Goal: Navigation & Orientation: Find specific page/section

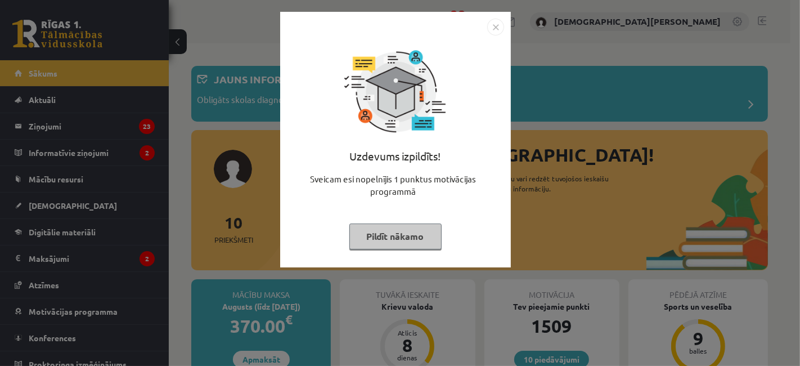
click at [390, 237] on button "Pildīt nākamo" at bounding box center [395, 236] width 92 height 26
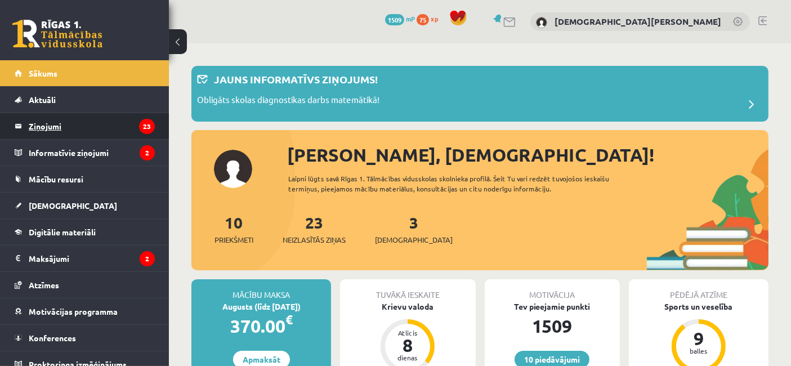
click at [61, 119] on legend "Ziņojumi 23" at bounding box center [92, 126] width 126 height 26
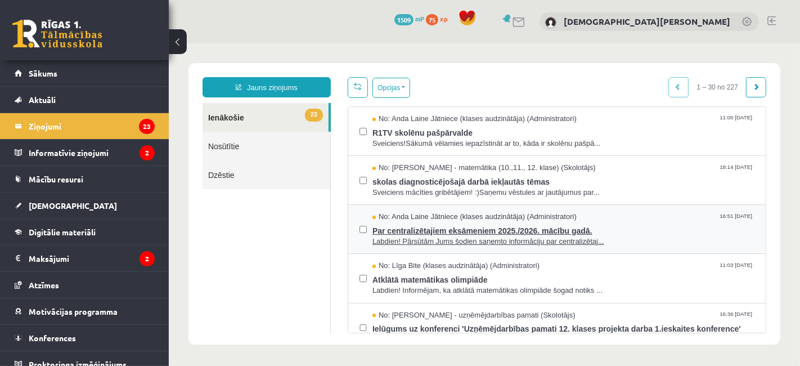
click at [596, 229] on span "Par centralizētajiem eksāmeniem 2025./2026. mācību gadā." at bounding box center [563, 229] width 382 height 14
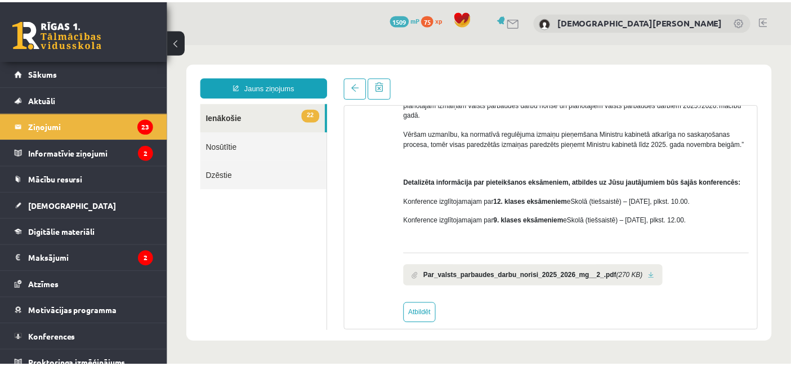
scroll to position [146, 0]
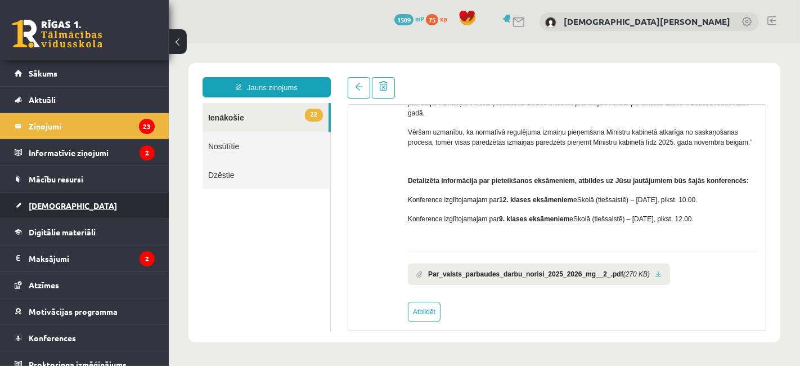
click at [53, 209] on link "[DEMOGRAPHIC_DATA]" at bounding box center [85, 205] width 140 height 26
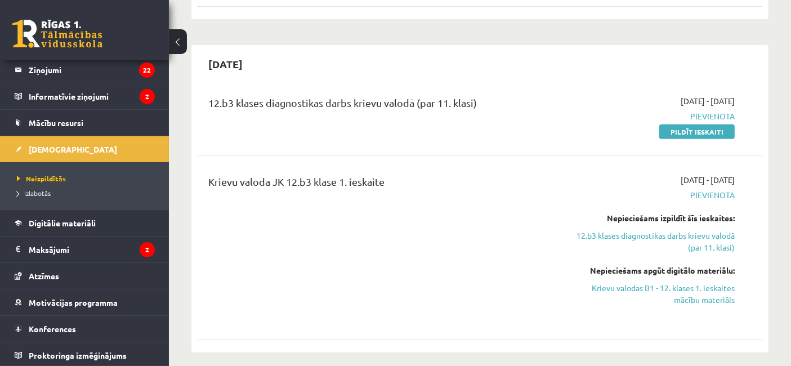
scroll to position [507, 0]
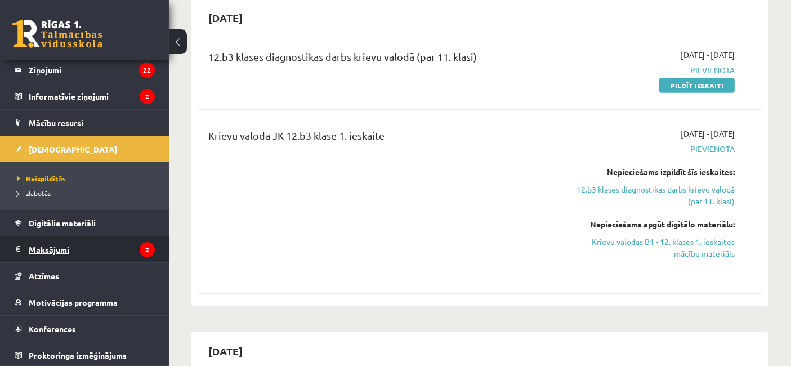
click at [55, 245] on legend "Maksājumi 2" at bounding box center [92, 249] width 126 height 26
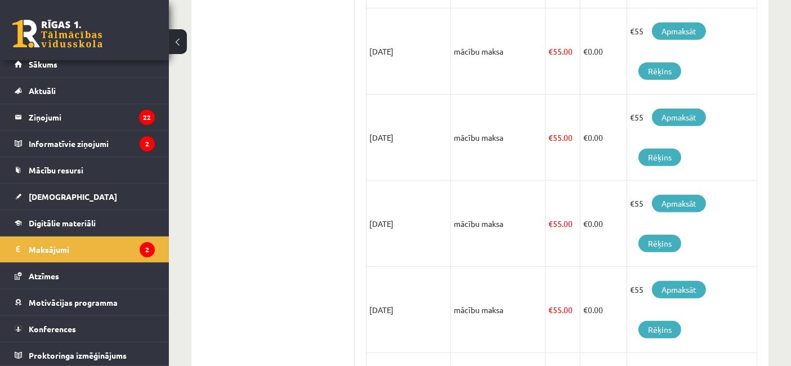
scroll to position [752, 0]
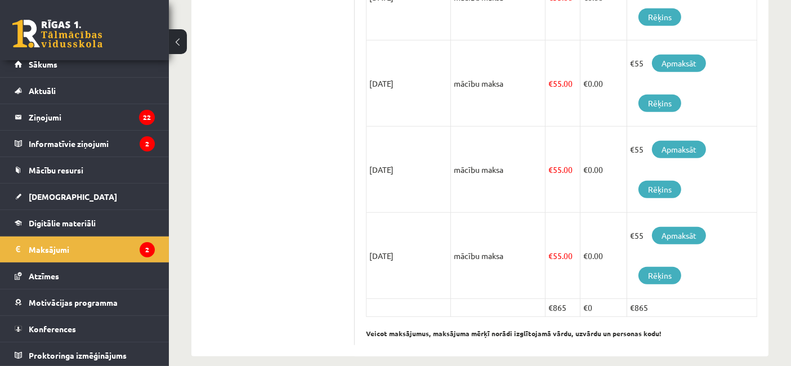
scroll to position [856, 0]
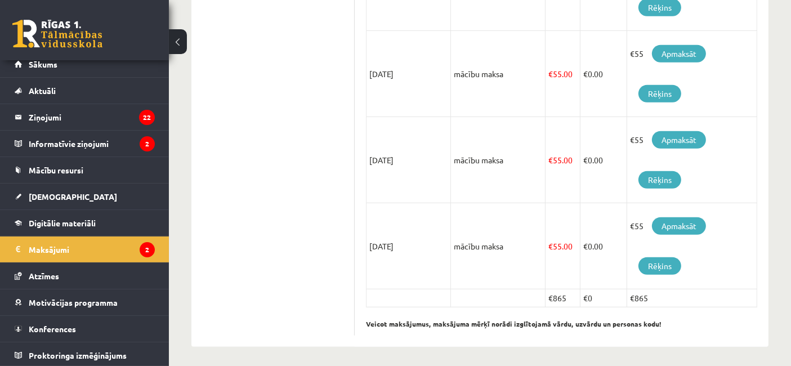
click at [69, 342] on link "Proktoringa izmēģinājums" at bounding box center [85, 355] width 140 height 26
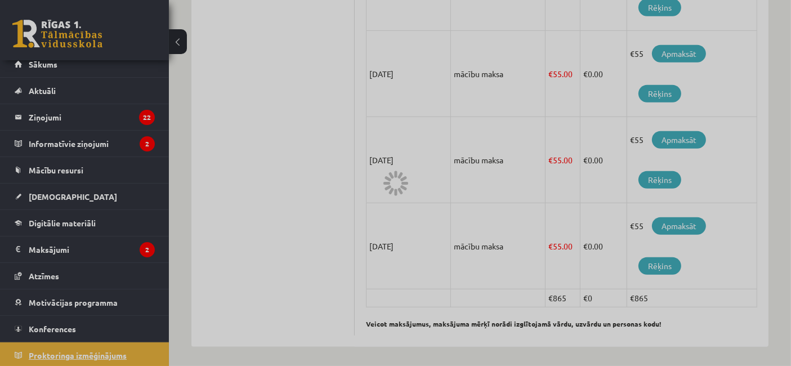
scroll to position [444, 0]
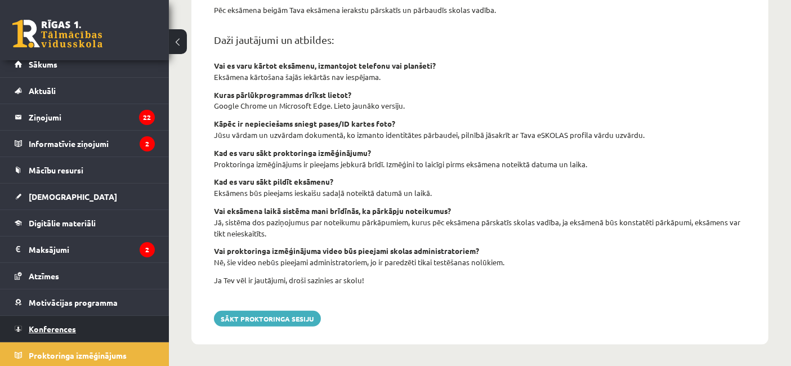
click at [69, 333] on link "Konferences" at bounding box center [85, 329] width 140 height 26
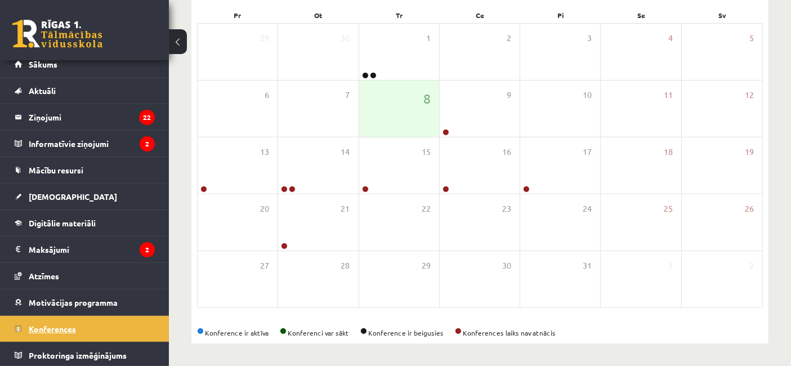
scroll to position [170, 0]
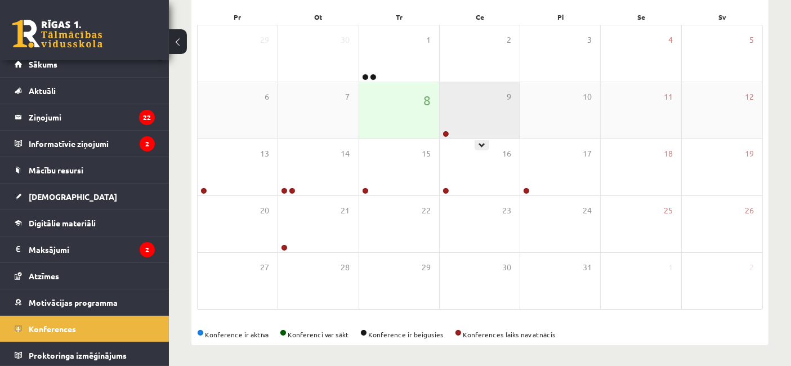
click at [487, 127] on div "9" at bounding box center [479, 110] width 80 height 56
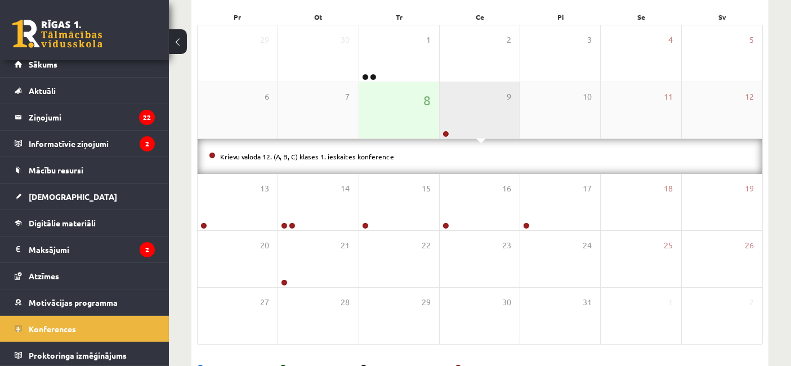
click at [450, 121] on div "9" at bounding box center [479, 110] width 80 height 56
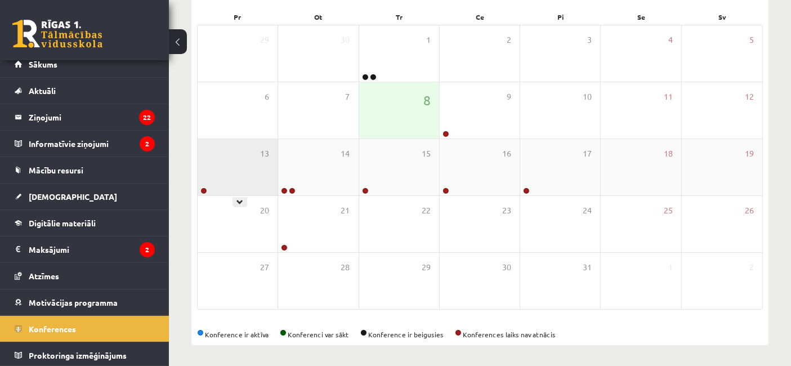
click at [231, 173] on div "13" at bounding box center [237, 167] width 80 height 56
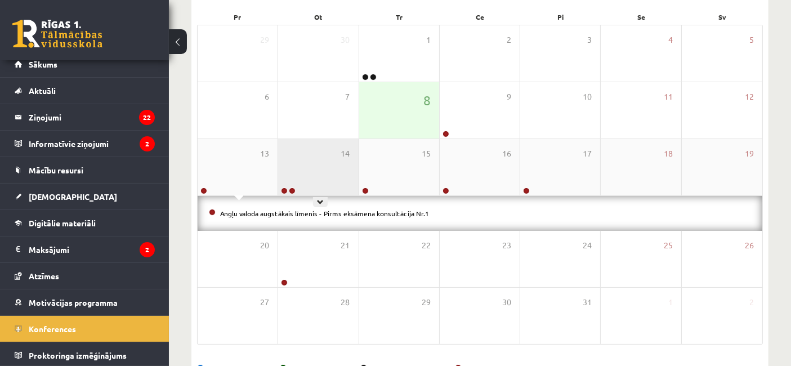
click at [331, 164] on div "14" at bounding box center [318, 167] width 80 height 56
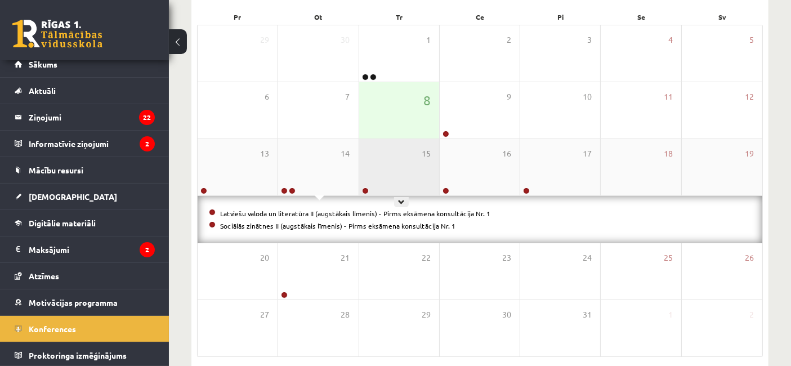
click at [403, 164] on div "15" at bounding box center [399, 167] width 80 height 56
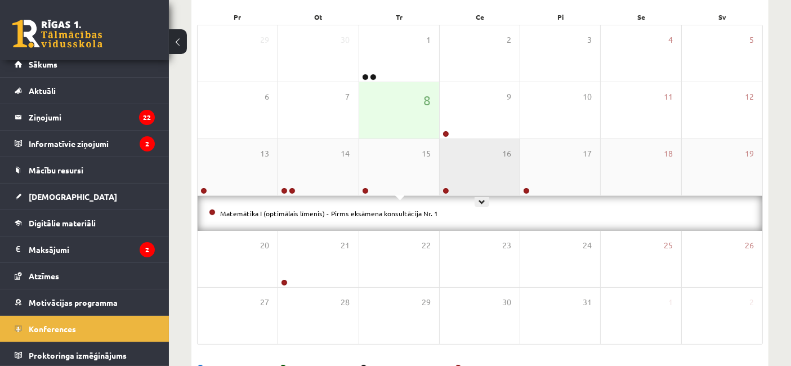
click at [470, 172] on div "16" at bounding box center [479, 167] width 80 height 56
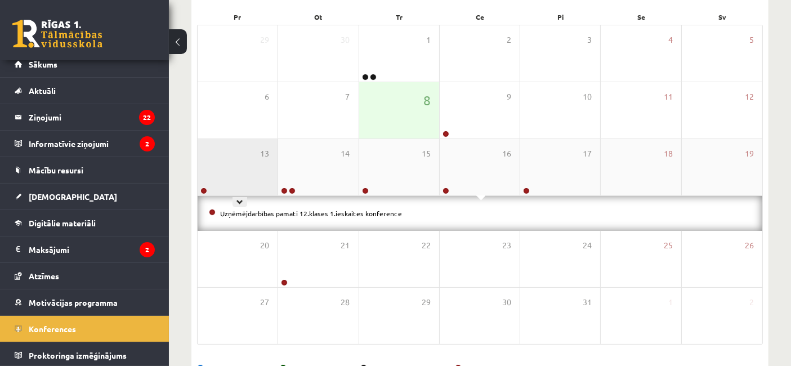
click at [248, 177] on div "13" at bounding box center [237, 167] width 80 height 56
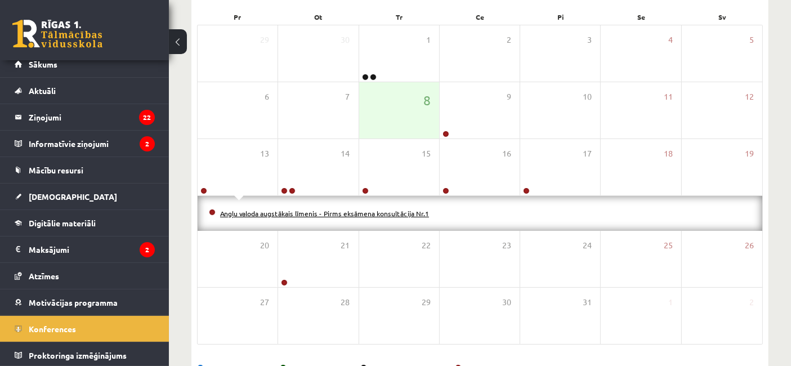
click at [265, 209] on link "Angļu valoda augstākais līmenis - Pirms eksāmena konsultācija Nr.1" at bounding box center [324, 213] width 209 height 9
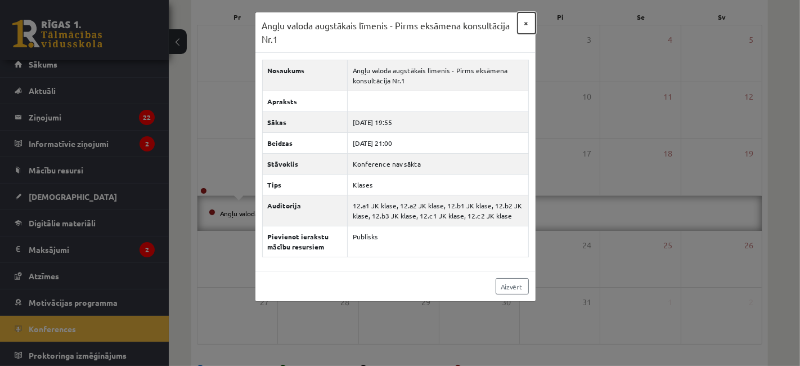
click at [526, 23] on button "×" at bounding box center [527, 22] width 18 height 21
